Goal: Task Accomplishment & Management: Use online tool/utility

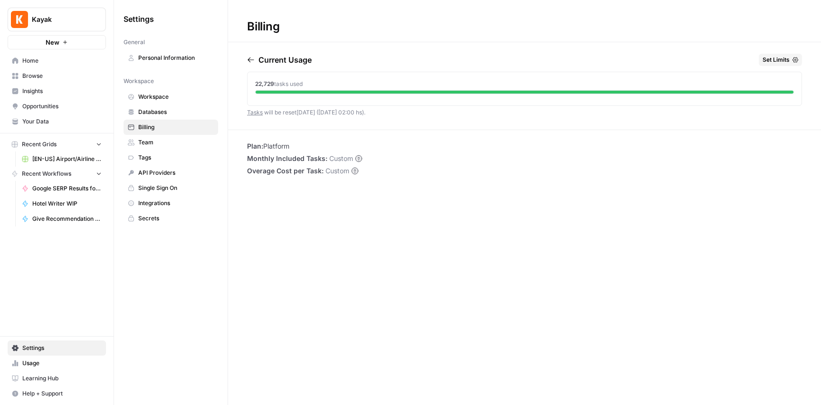
click at [160, 102] on link "Workspace" at bounding box center [171, 96] width 95 height 15
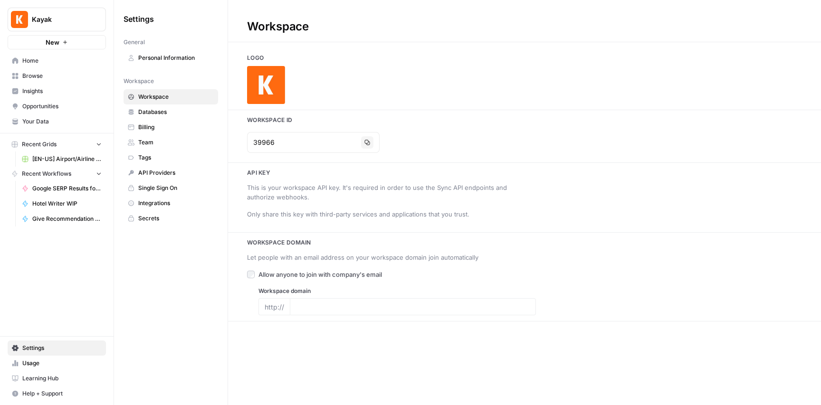
type input "[URL][DOMAIN_NAME]"
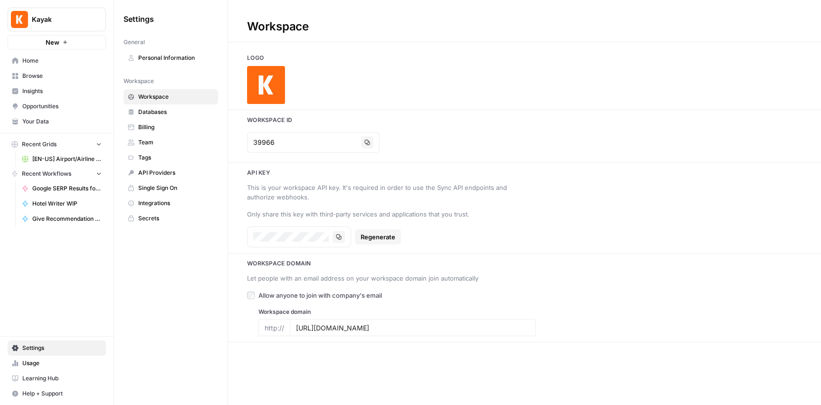
click at [164, 202] on span "Integrations" at bounding box center [176, 203] width 76 height 9
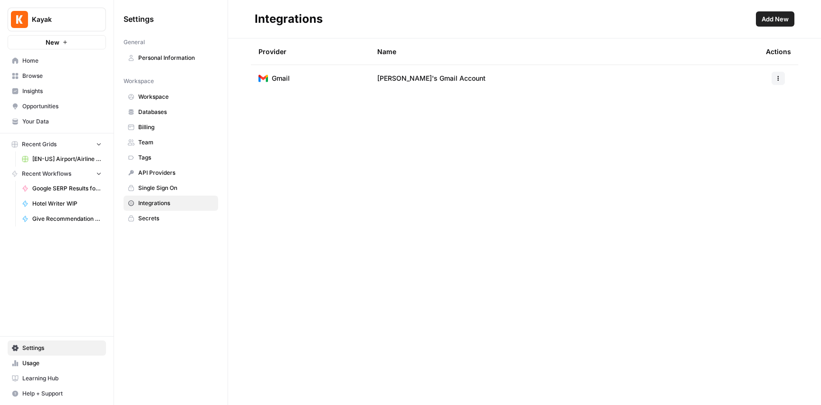
click at [160, 217] on span "Secrets" at bounding box center [176, 218] width 76 height 9
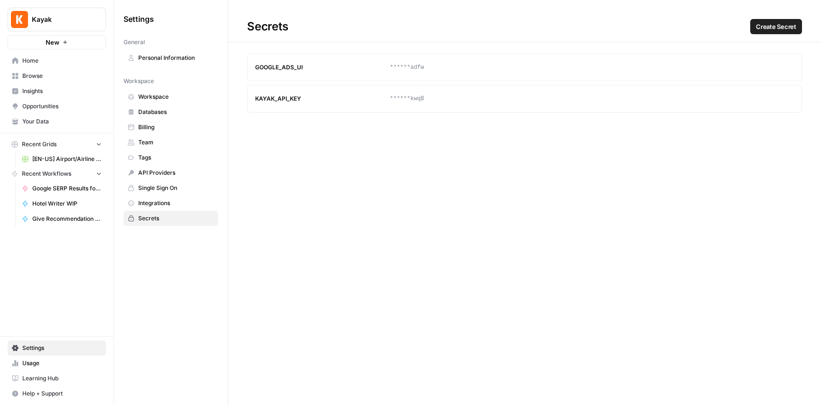
click at [148, 96] on span "Workspace" at bounding box center [176, 97] width 76 height 9
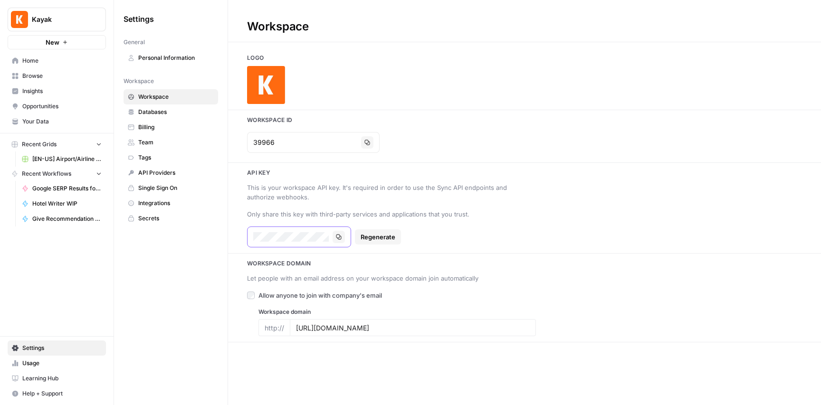
click at [340, 239] on icon "button" at bounding box center [338, 237] width 5 height 5
click at [37, 348] on span "Settings" at bounding box center [61, 348] width 79 height 9
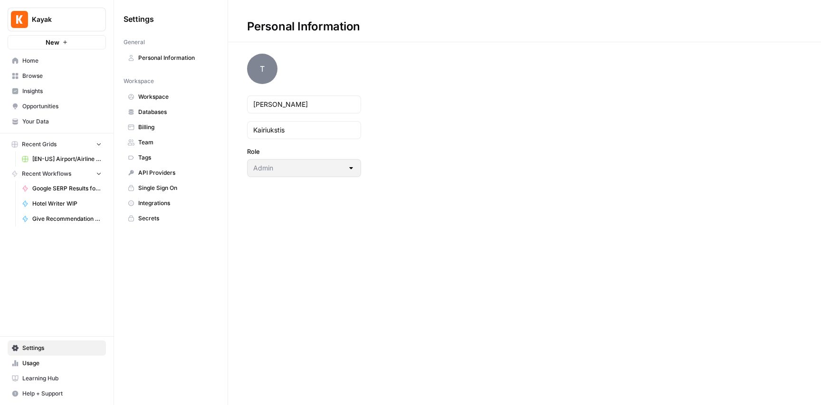
click at [167, 98] on span "Workspace" at bounding box center [176, 97] width 76 height 9
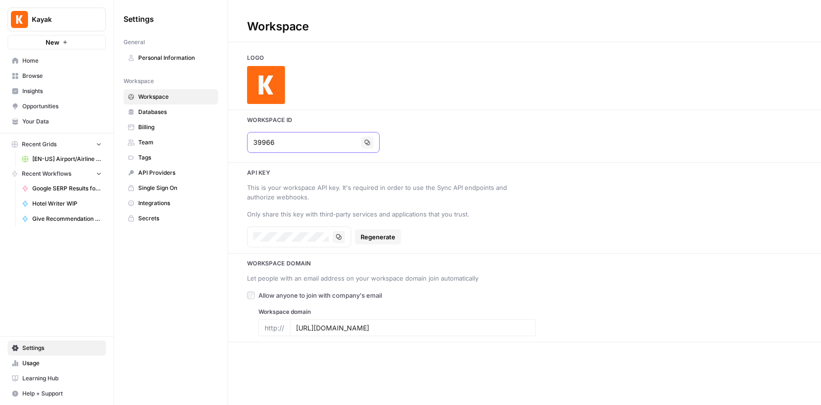
click at [361, 148] on button "Copy" at bounding box center [367, 142] width 12 height 12
click at [364, 144] on icon "button" at bounding box center [367, 143] width 6 height 6
click at [38, 77] on span "Browse" at bounding box center [61, 76] width 79 height 9
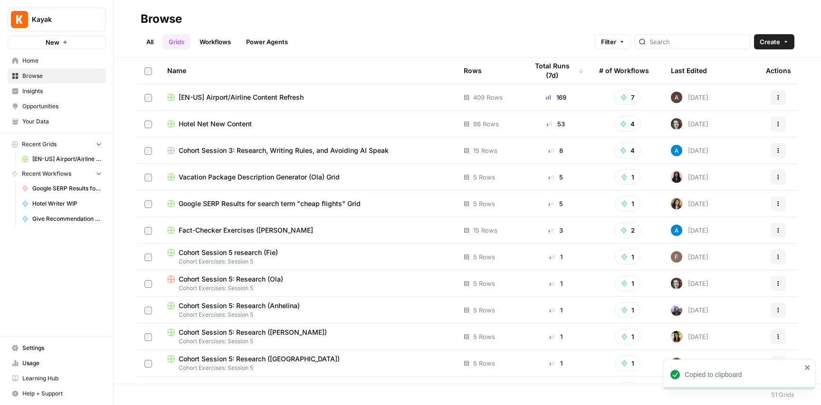
click at [183, 43] on link "Grids" at bounding box center [176, 41] width 27 height 15
click at [248, 96] on span "[EN-US] Airport/Airline Content Refresh" at bounding box center [241, 98] width 125 height 10
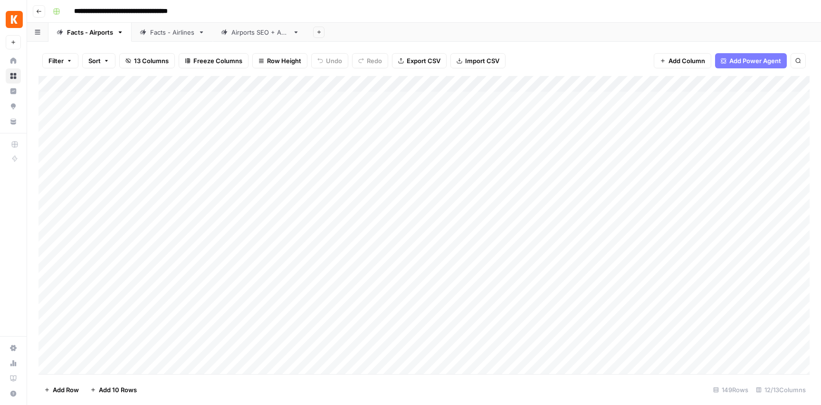
click at [612, 104] on div "Add Column" at bounding box center [423, 225] width 771 height 298
click at [87, 113] on div "Add Column" at bounding box center [423, 225] width 771 height 298
click at [92, 101] on div "Add Column" at bounding box center [423, 225] width 771 height 298
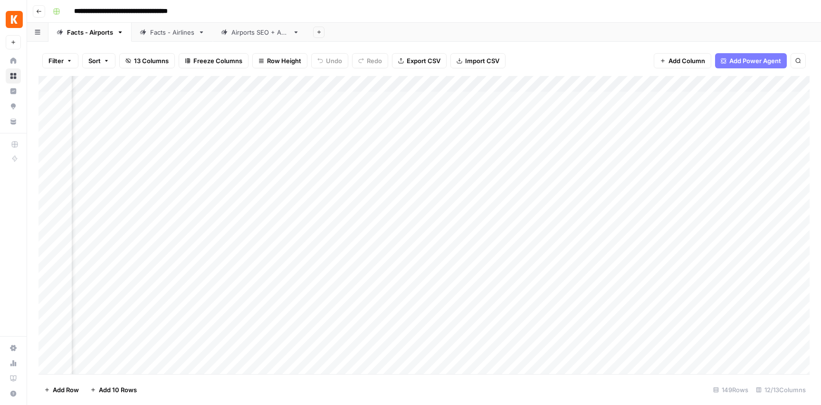
click at [567, 100] on div "Add Column" at bounding box center [423, 225] width 771 height 298
click at [592, 100] on div "Add Column" at bounding box center [423, 225] width 771 height 298
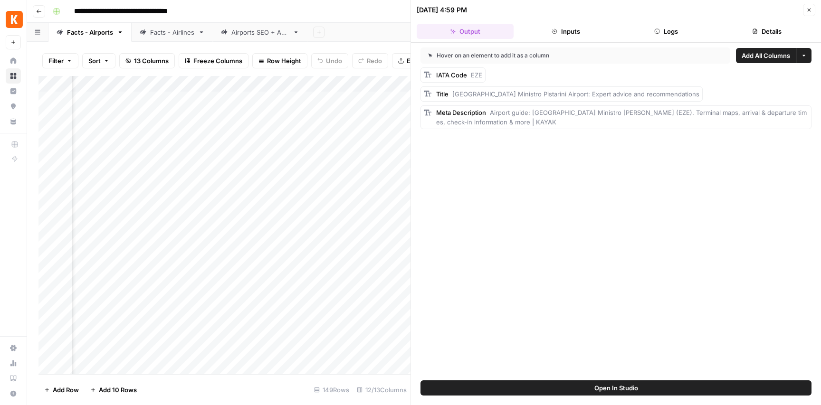
click at [754, 33] on icon "button" at bounding box center [755, 32] width 6 height 6
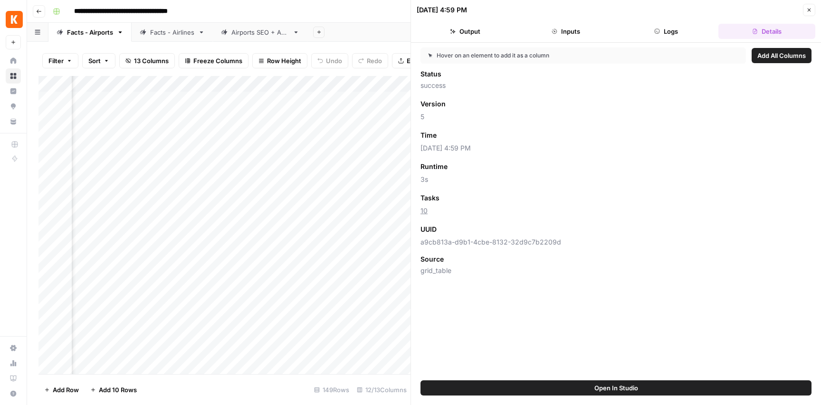
click at [498, 245] on span "a9cb813a-d9b1-4cbe-8132-32d9c7b2209d" at bounding box center [616, 243] width 391 height 10
drag, startPoint x: 548, startPoint y: 244, endPoint x: 556, endPoint y: 242, distance: 7.7
click at [549, 244] on span "a9cb813a-d9b1-4cbe-8132-32d9c7b2209d" at bounding box center [616, 243] width 391 height 10
drag, startPoint x: 557, startPoint y: 240, endPoint x: 417, endPoint y: 240, distance: 140.2
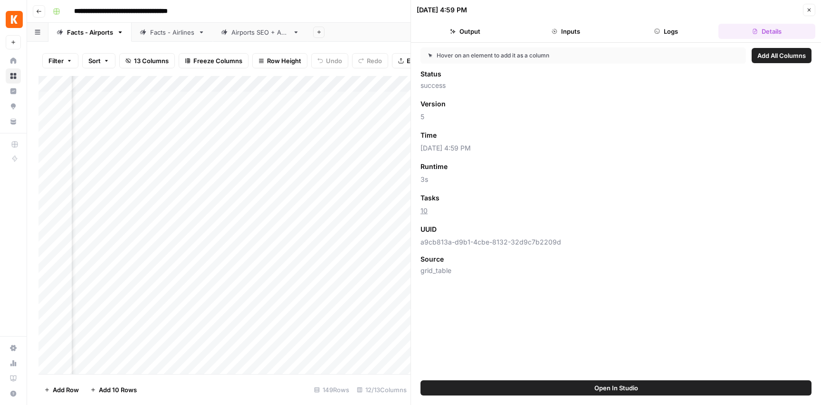
click at [417, 240] on div "Hover on an element to add it as a column Add All Columns Status success Versio…" at bounding box center [616, 212] width 410 height 338
copy span "a9cb813a-d9b1-4cbe-8132-32d9c7b2209d"
click at [673, 31] on button "Logs" at bounding box center [666, 31] width 97 height 15
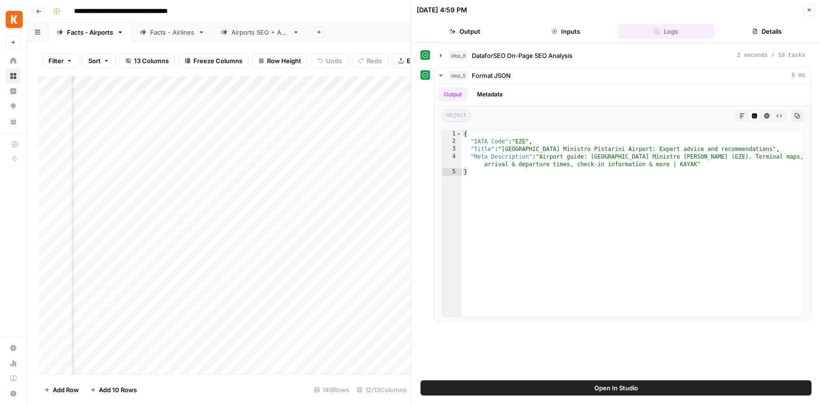
click at [577, 29] on button "Inputs" at bounding box center [565, 31] width 97 height 15
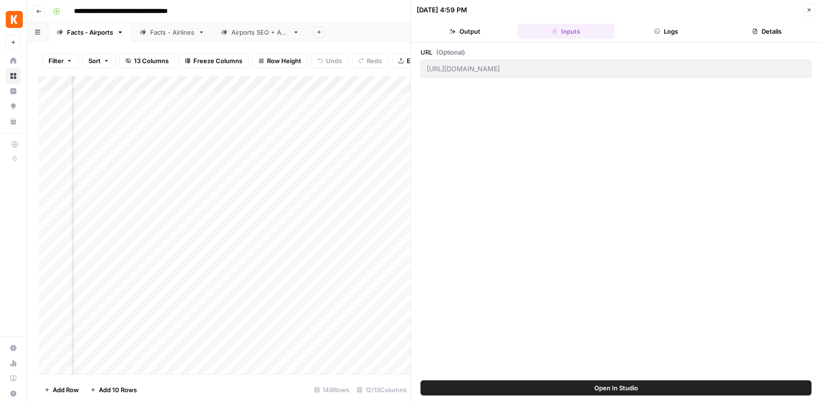
click at [476, 33] on button "Output" at bounding box center [465, 31] width 97 height 15
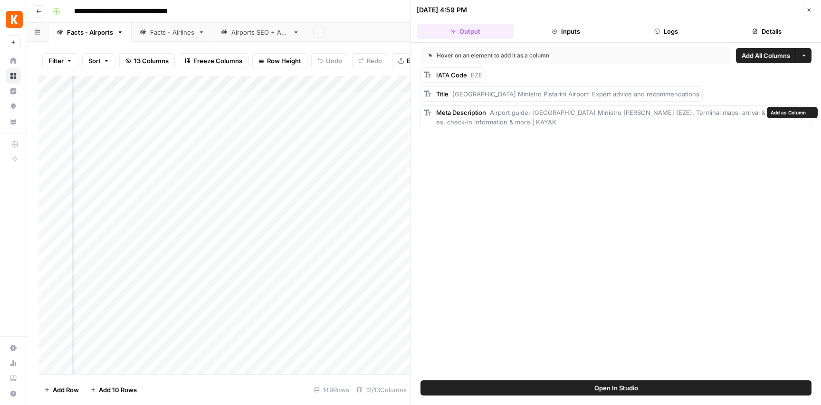
click at [512, 112] on span "Airport guide: [GEOGRAPHIC_DATA] Ministro [PERSON_NAME] (EZE). Terminal maps, a…" at bounding box center [621, 117] width 371 height 17
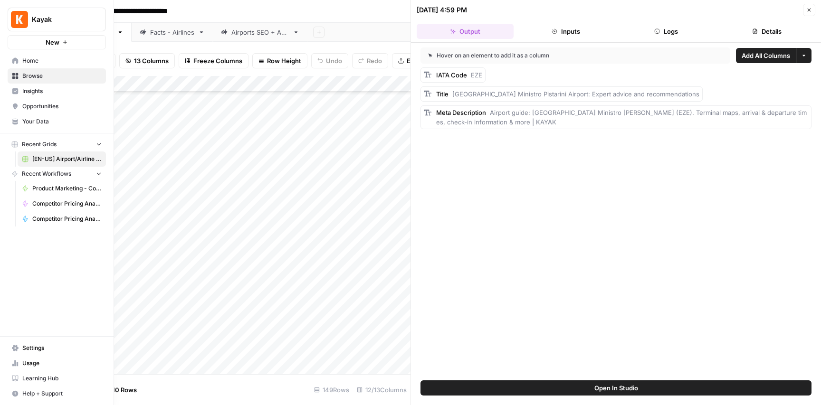
click at [26, 58] on span "Home" at bounding box center [61, 61] width 79 height 9
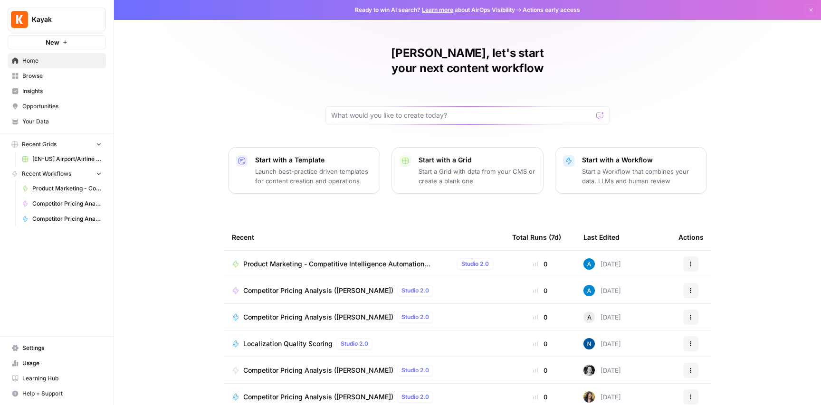
click at [47, 119] on span "Your Data" at bounding box center [61, 121] width 79 height 9
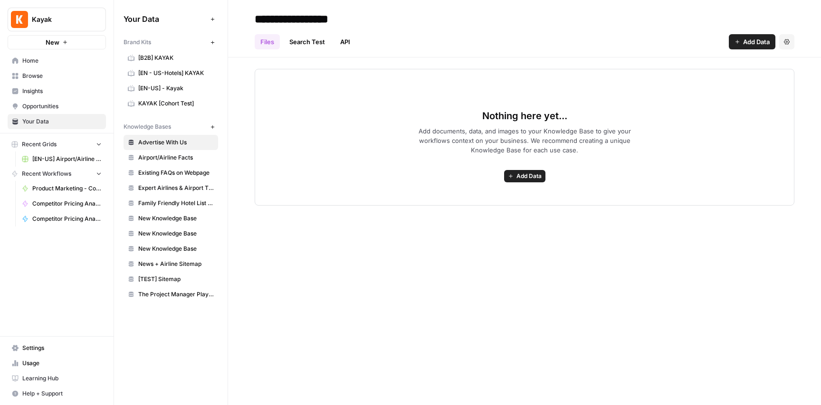
click at [31, 62] on span "Home" at bounding box center [61, 61] width 79 height 9
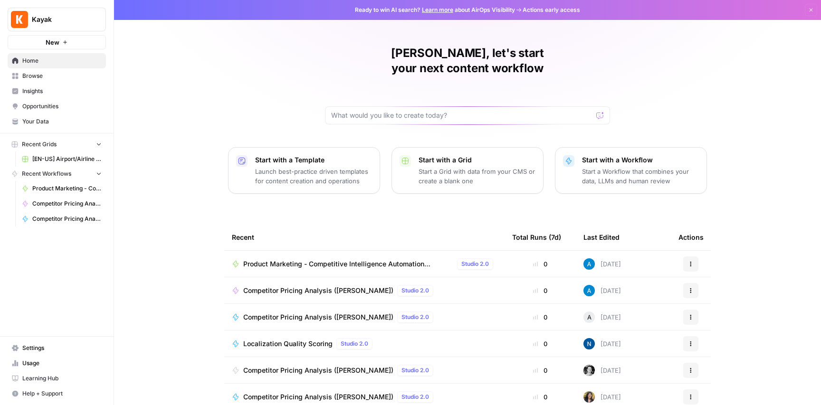
click at [29, 21] on button "Kayak" at bounding box center [57, 20] width 98 height 24
click at [43, 67] on span "Kayak" at bounding box center [87, 72] width 117 height 10
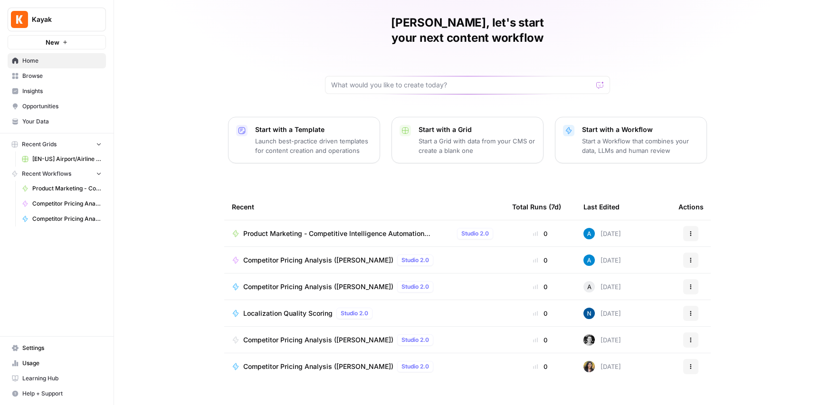
scroll to position [32, 0]
click at [37, 350] on span "Settings" at bounding box center [61, 348] width 79 height 9
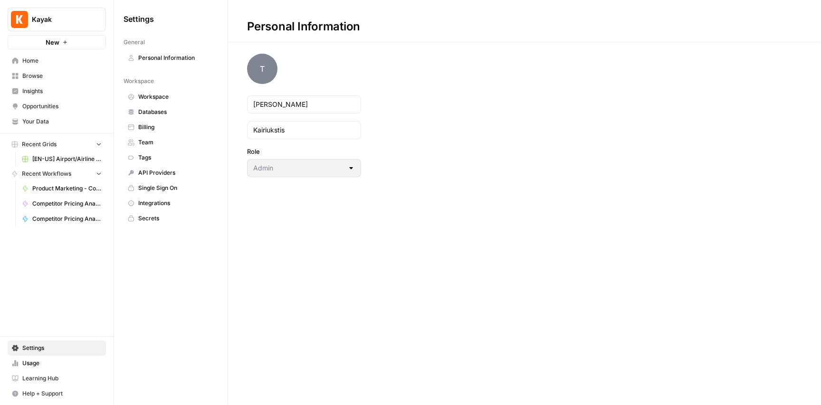
click at [164, 97] on span "Workspace" at bounding box center [176, 97] width 76 height 9
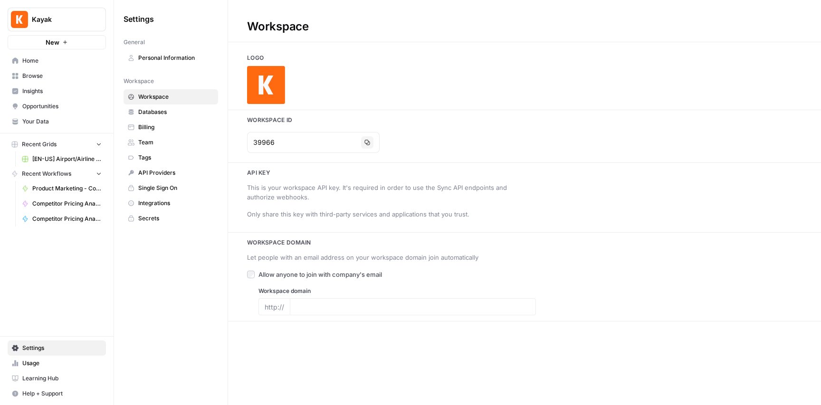
type input "[URL][DOMAIN_NAME]"
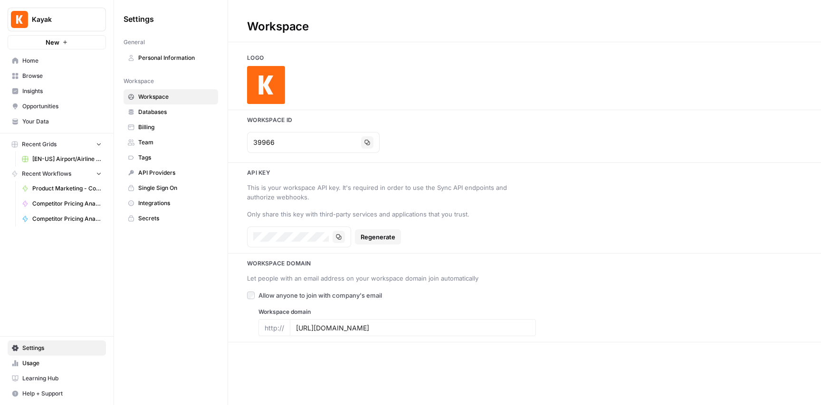
click at [145, 144] on span "Team" at bounding box center [176, 142] width 76 height 9
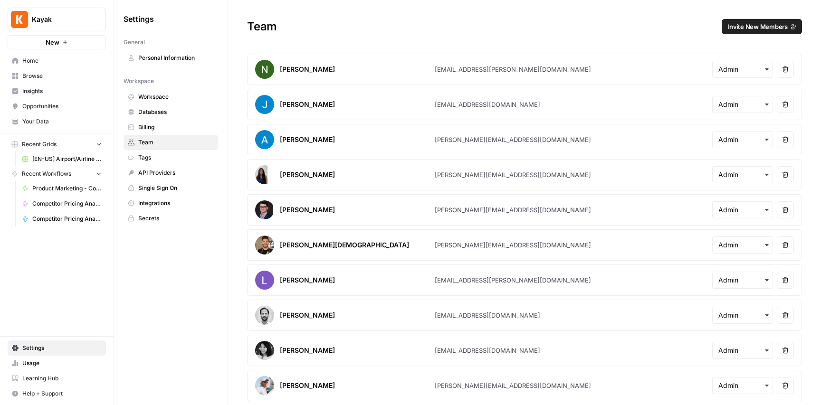
click at [39, 122] on span "Your Data" at bounding box center [61, 121] width 79 height 9
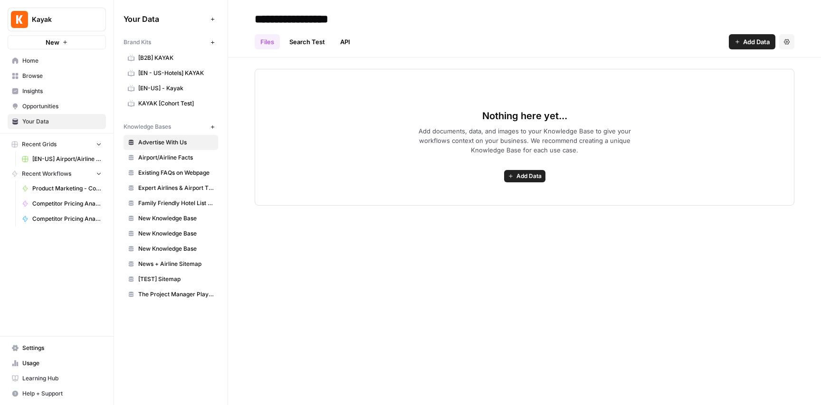
click at [36, 61] on span "Home" at bounding box center [61, 61] width 79 height 9
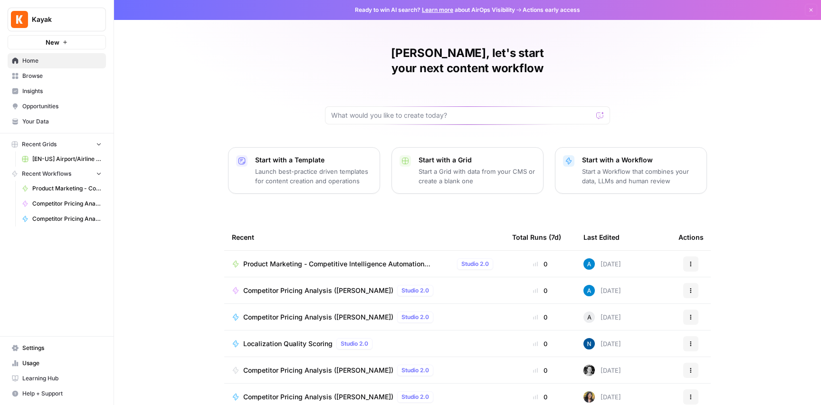
click at [40, 75] on span "Browse" at bounding box center [61, 76] width 79 height 9
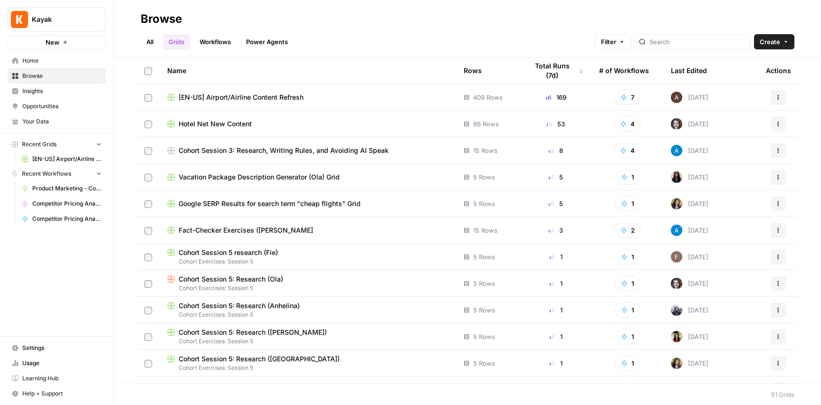
click at [31, 346] on span "Settings" at bounding box center [61, 348] width 79 height 9
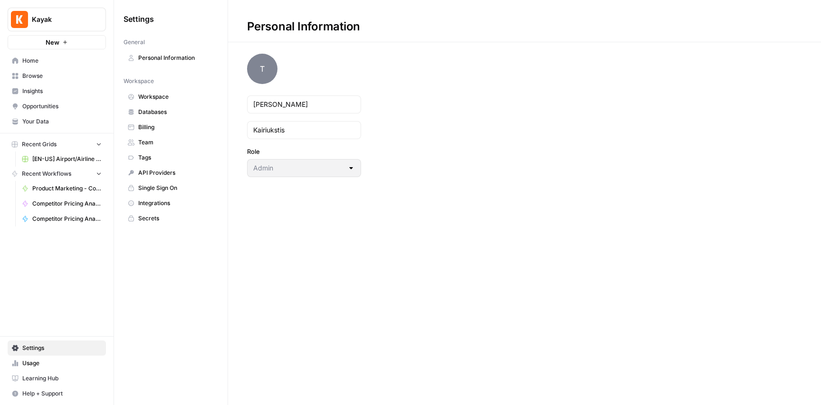
click at [166, 109] on span "Databases" at bounding box center [176, 112] width 76 height 9
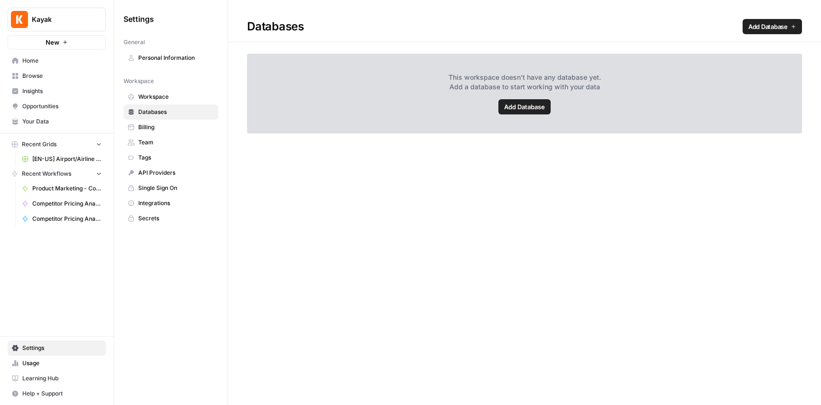
click at [163, 95] on span "Workspace" at bounding box center [176, 97] width 76 height 9
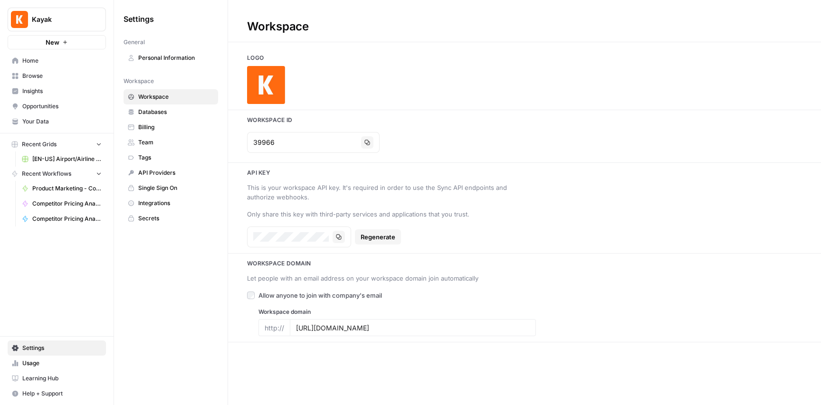
click at [157, 143] on span "Team" at bounding box center [176, 142] width 76 height 9
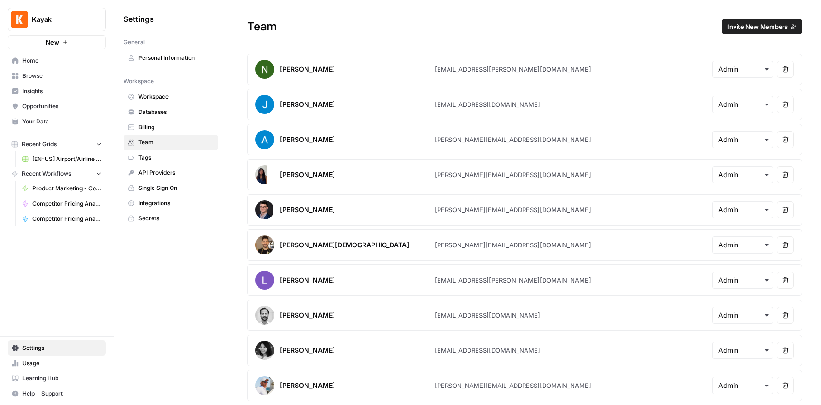
click at [154, 155] on span "Tags" at bounding box center [176, 157] width 76 height 9
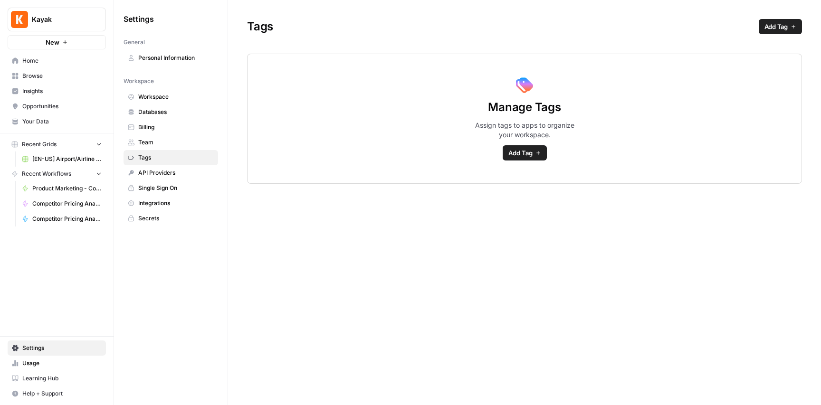
click at [166, 171] on span "API Providers" at bounding box center [176, 173] width 76 height 9
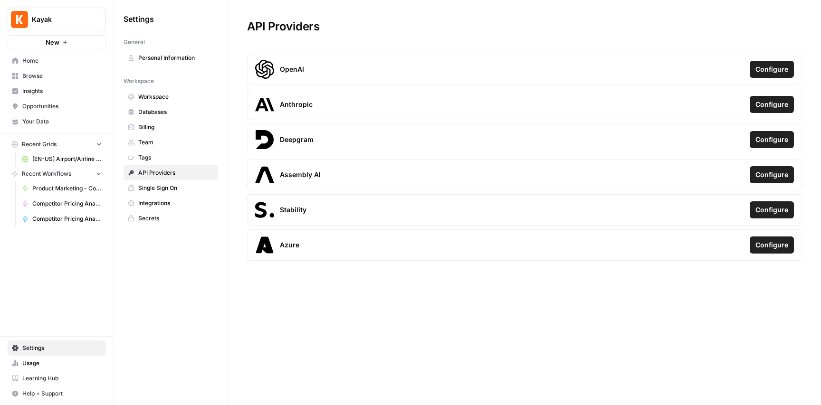
click at [164, 186] on span "Single Sign On" at bounding box center [176, 188] width 76 height 9
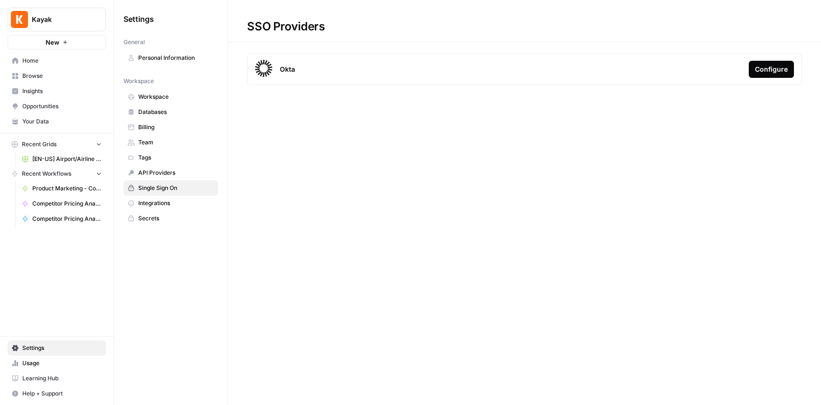
click at [168, 203] on span "Integrations" at bounding box center [176, 203] width 76 height 9
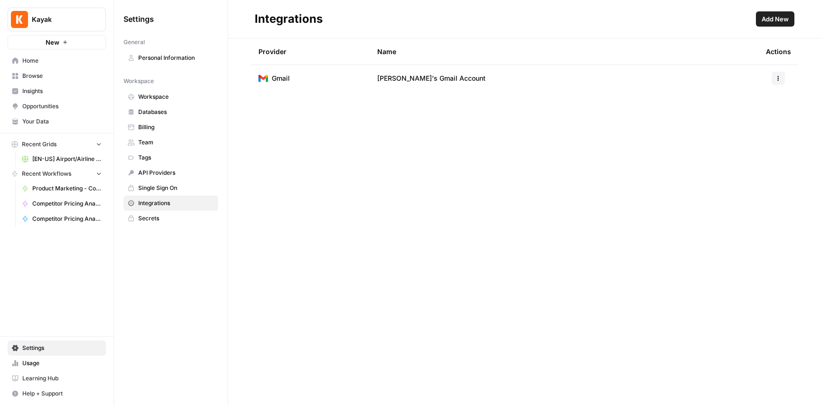
click at [156, 217] on span "Secrets" at bounding box center [176, 218] width 76 height 9
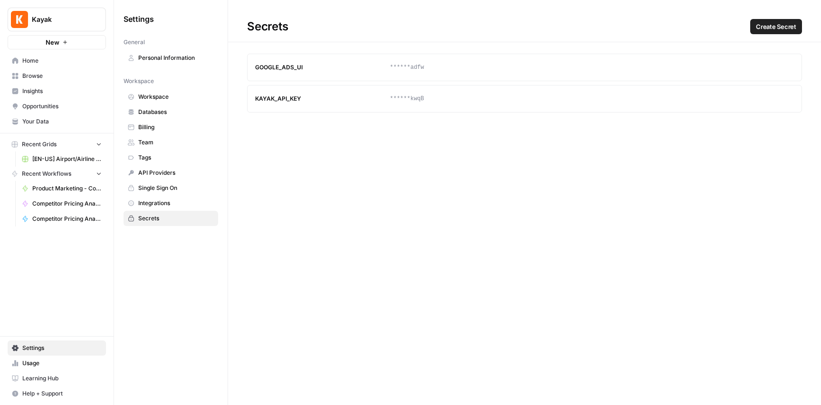
click at [161, 55] on span "Personal Information" at bounding box center [176, 58] width 76 height 9
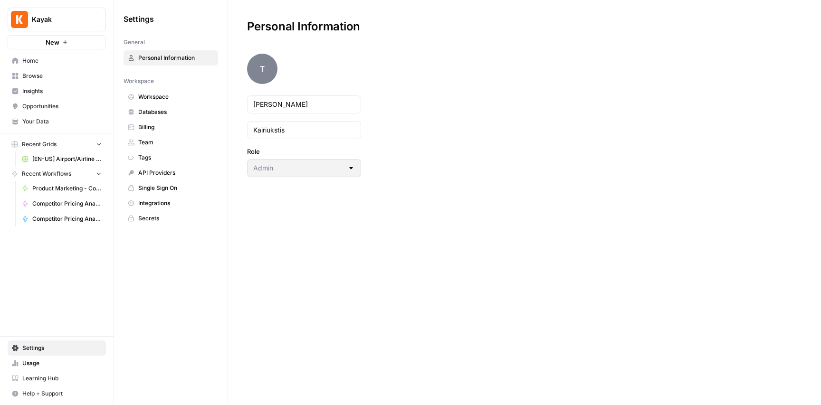
click at [159, 94] on span "Workspace" at bounding box center [176, 97] width 76 height 9
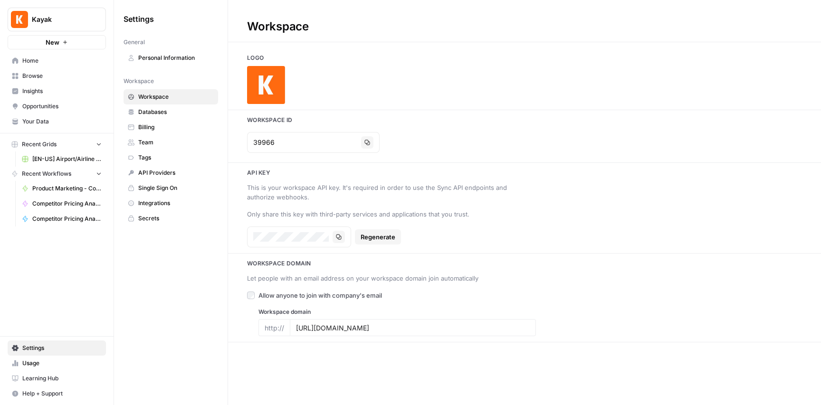
click at [35, 59] on span "Home" at bounding box center [61, 61] width 79 height 9
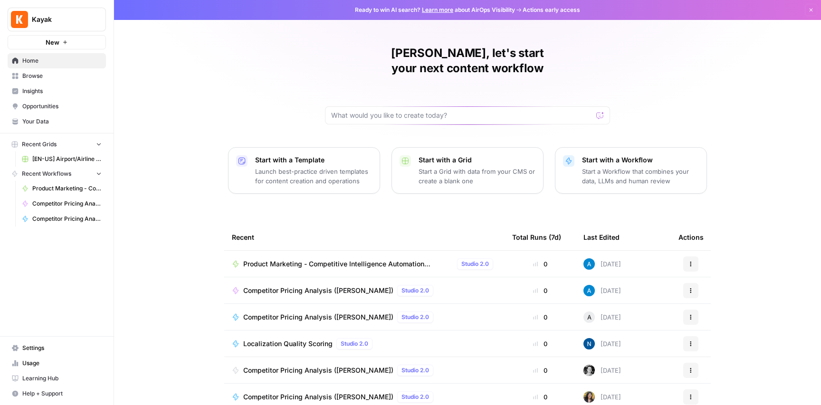
click at [41, 77] on span "Browse" at bounding box center [61, 76] width 79 height 9
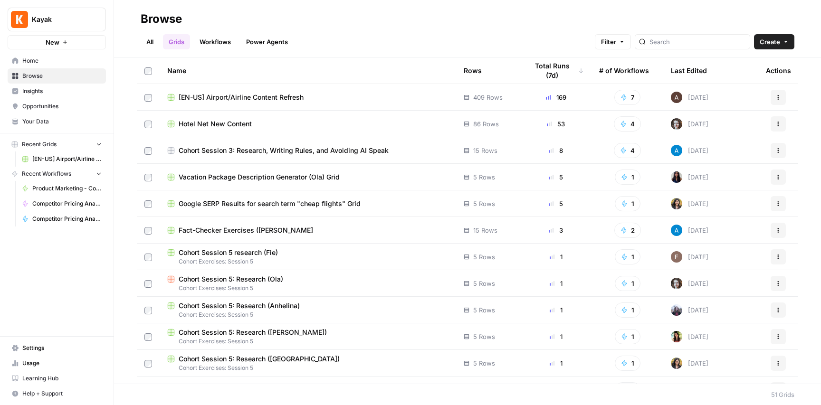
click at [178, 44] on link "Grids" at bounding box center [176, 41] width 27 height 15
click at [239, 125] on span "Hotel Net New Content" at bounding box center [215, 124] width 73 height 10
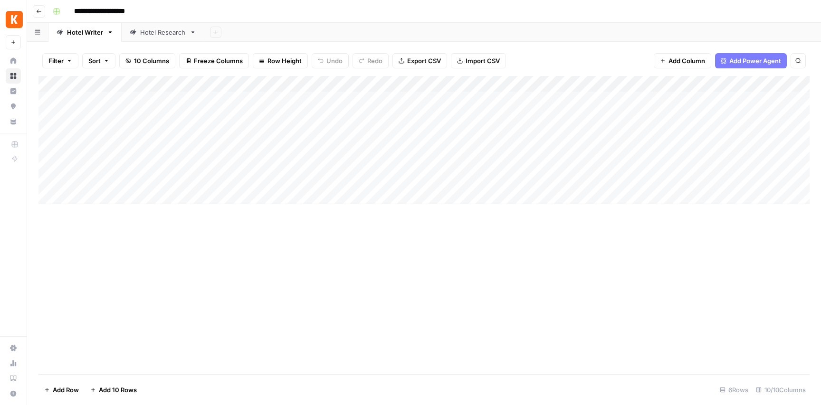
click at [172, 96] on div "Add Column" at bounding box center [423, 140] width 771 height 128
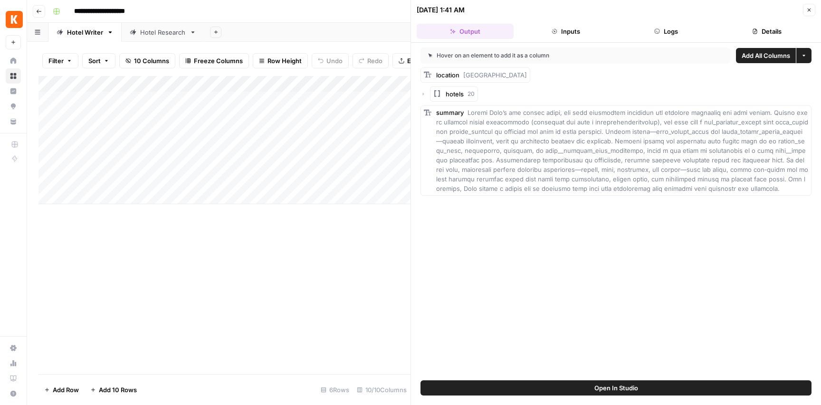
click at [568, 32] on button "Inputs" at bounding box center [565, 31] width 97 height 15
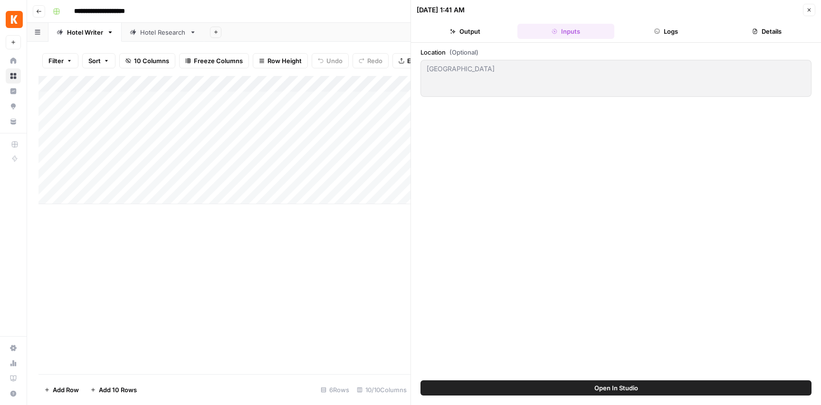
click at [673, 32] on button "Logs" at bounding box center [666, 31] width 97 height 15
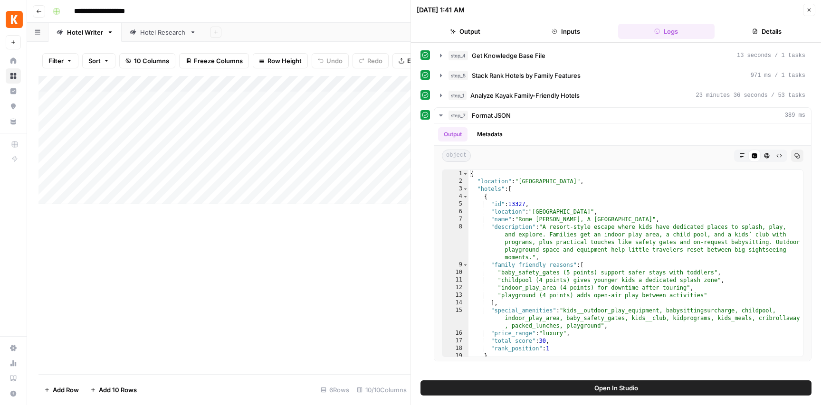
click at [777, 29] on button "Details" at bounding box center [766, 31] width 97 height 15
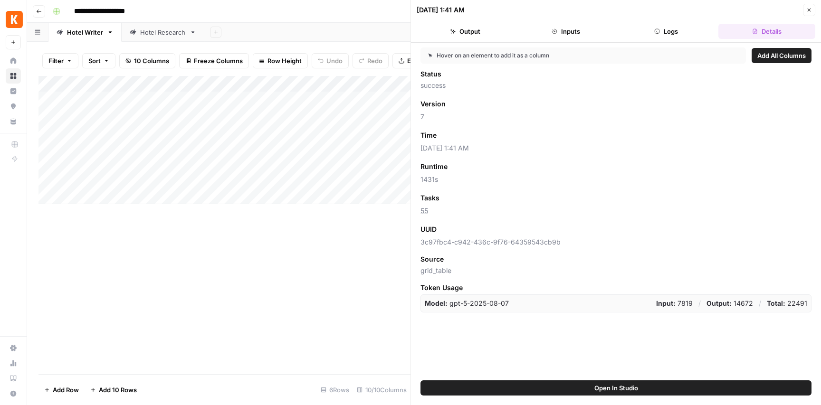
click at [472, 243] on span "3c97fbc4-c942-436c-9f76-64359543cb9b" at bounding box center [616, 243] width 391 height 10
click at [546, 247] on div "Status success Version Add as Column 7 Time Add as Column 10/02/25 at 1:41 AM R…" at bounding box center [616, 190] width 391 height 243
drag, startPoint x: 559, startPoint y: 241, endPoint x: 463, endPoint y: 233, distance: 95.9
click at [419, 240] on div "Hover on an element to add it as a column Add All Columns Status success Versio…" at bounding box center [616, 212] width 410 height 338
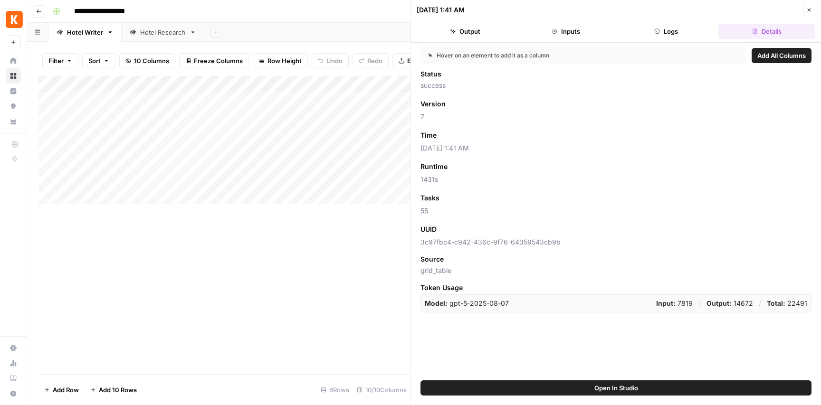
copy span "3c97fbc4-c942-436c-9f76-64359543cb9b"
